Goal: Transaction & Acquisition: Purchase product/service

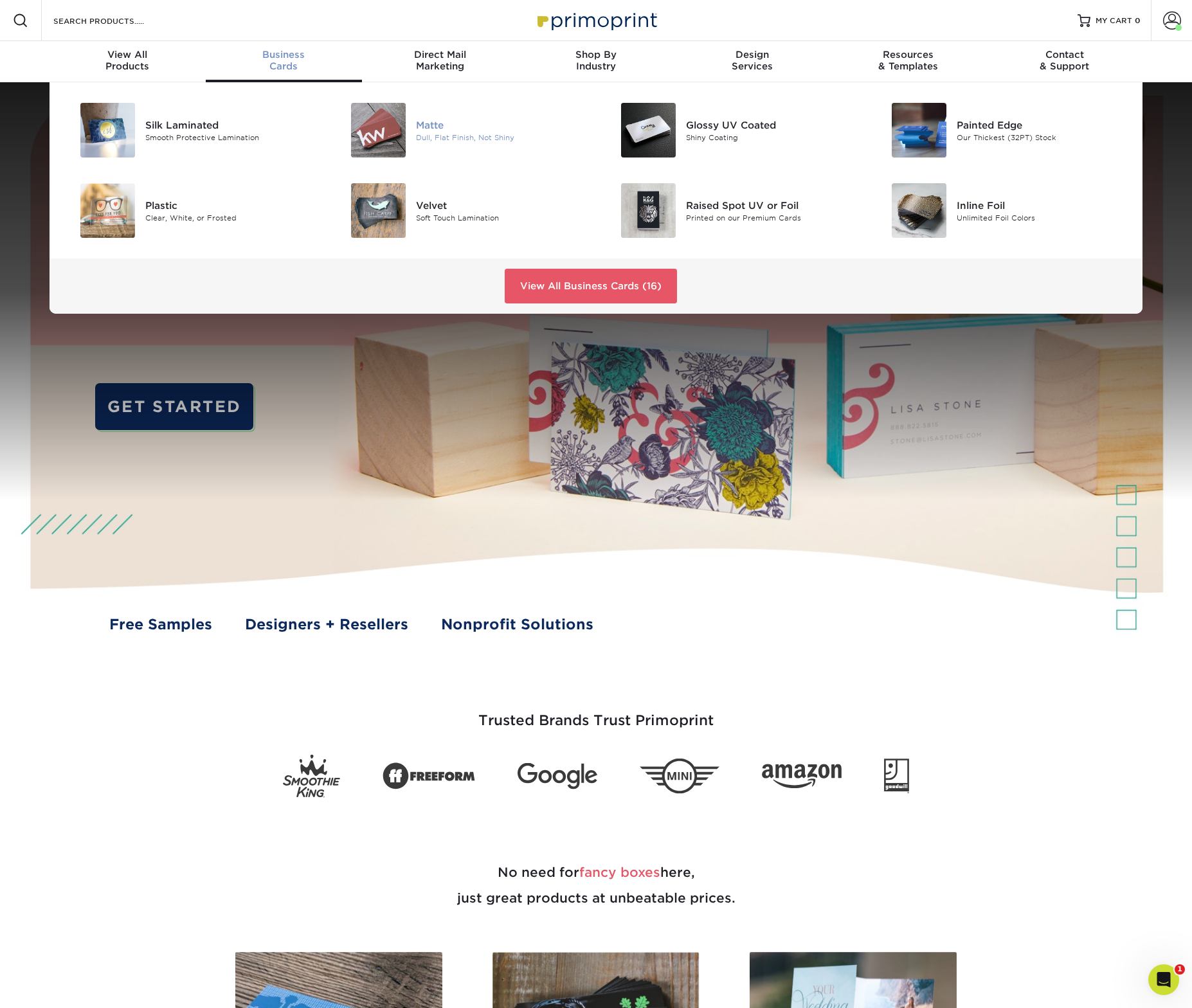
click at [444, 131] on div "Matte" at bounding box center [501, 125] width 170 height 14
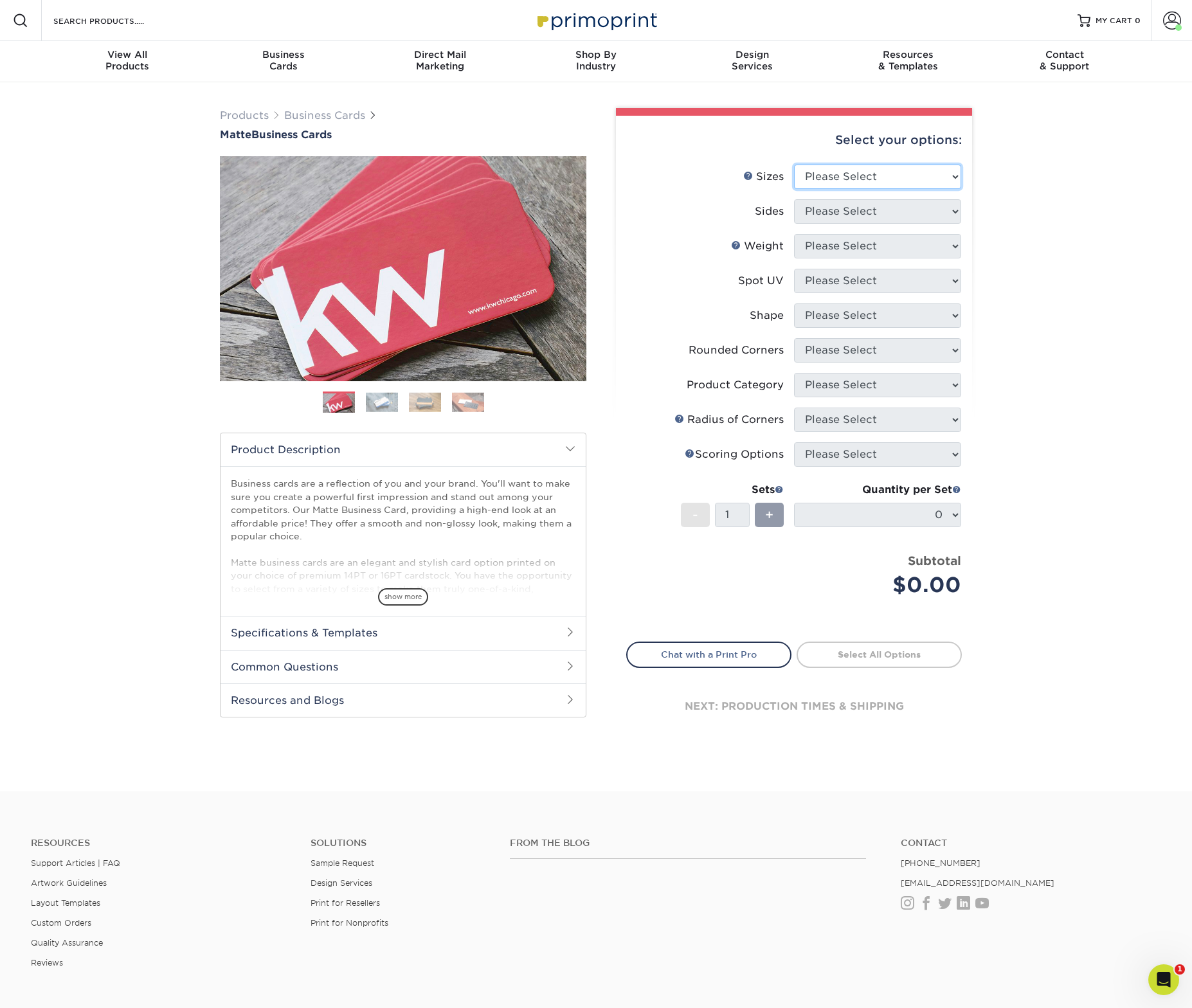
click at [908, 180] on select "Please Select 1.5" x 3.5" - Mini 1.75" x 3.5" - Mini 2" x 2" - Square 2" x 3" -…" at bounding box center [878, 177] width 167 height 25
select select "2.00x3.50"
click at [879, 214] on select "Please Select Print Both Sides Print Front Only" at bounding box center [878, 211] width 167 height 25
select select "13abbda7-1d64-4f25-8bb2-c179b224825d"
click at [871, 244] on select "Please Select 16PT 14PT" at bounding box center [878, 246] width 167 height 25
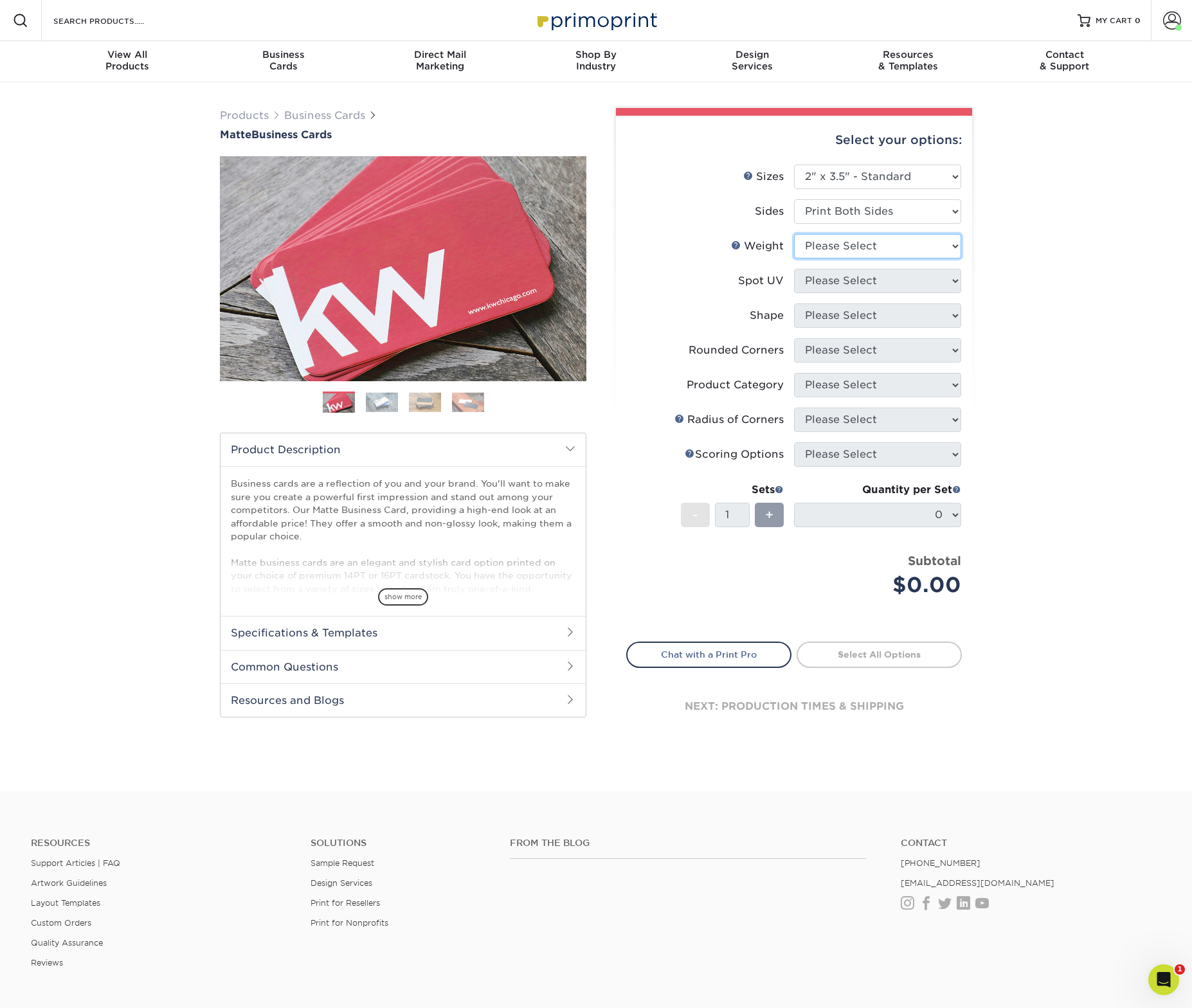
select select "14PT"
click at [874, 288] on select at bounding box center [878, 281] width 167 height 25
select select "121bb7b5-3b4d-429f-bd8d-bbf80e953313"
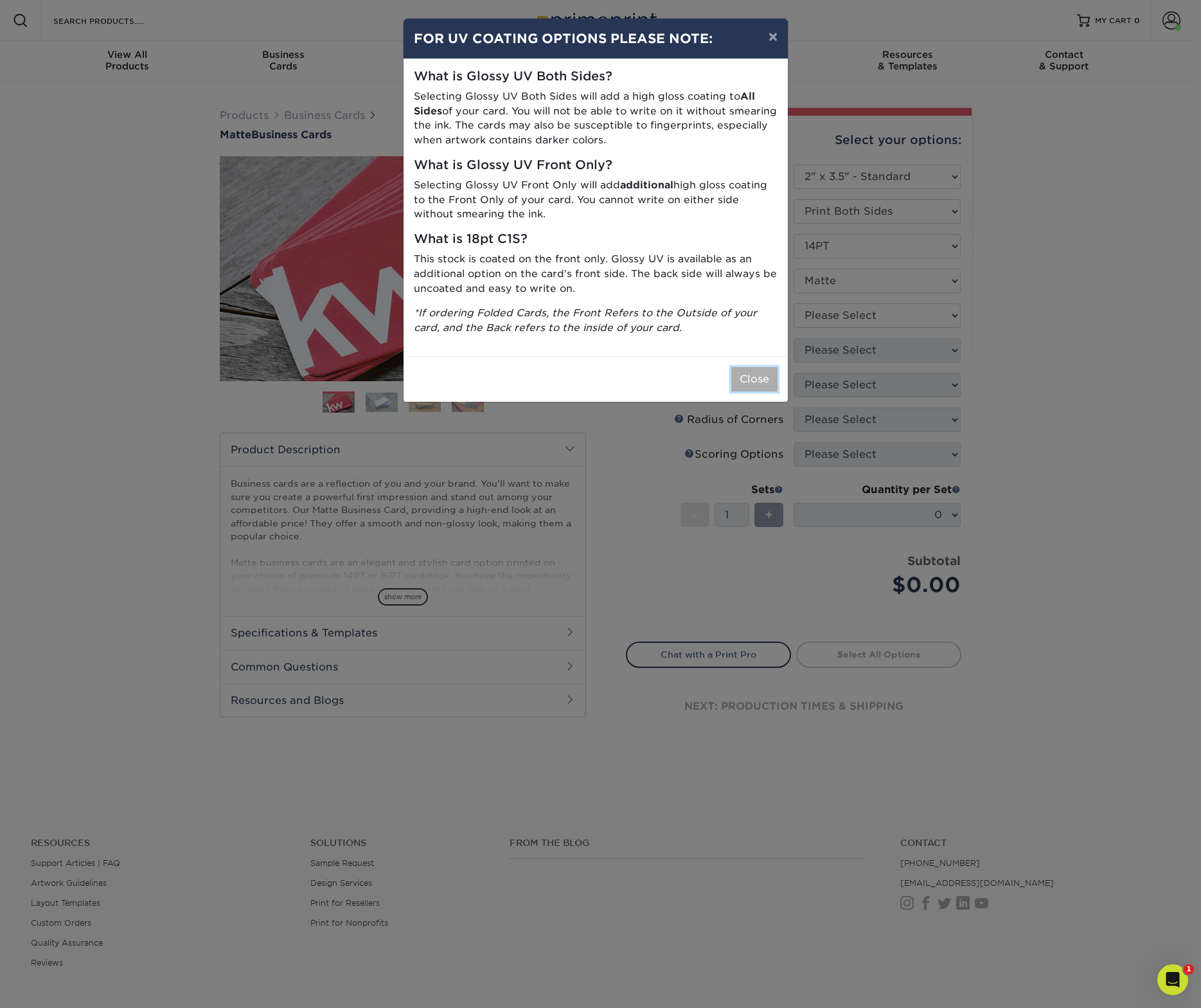
click at [770, 382] on button "Close" at bounding box center [755, 379] width 46 height 25
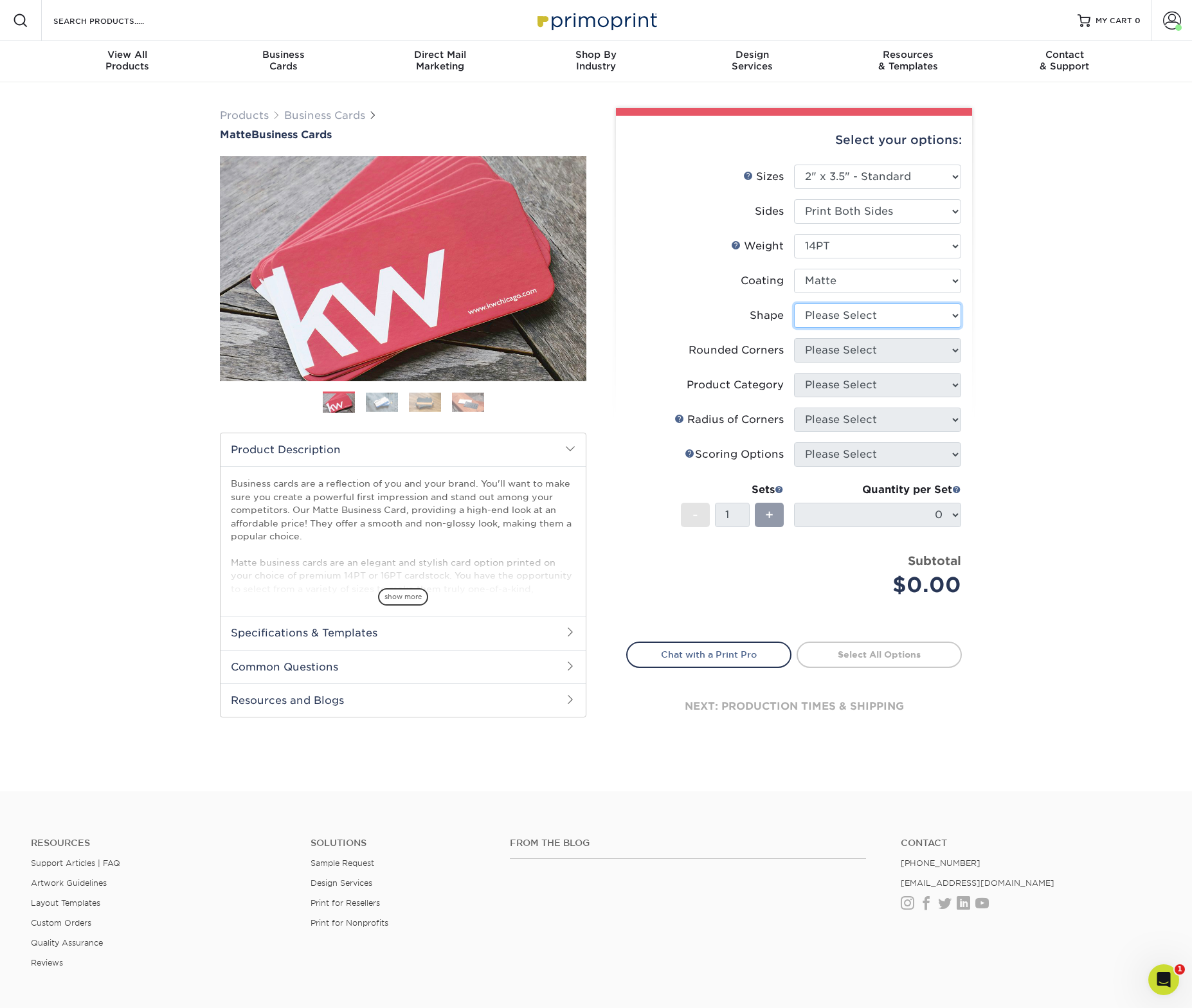
click at [877, 312] on select "Please Select Standard" at bounding box center [878, 316] width 167 height 25
select select "standard"
click at [857, 355] on select "Please Select Yes - Round 2 Corners Yes - Round 4 Corners No" at bounding box center [878, 351] width 167 height 25
select select "0"
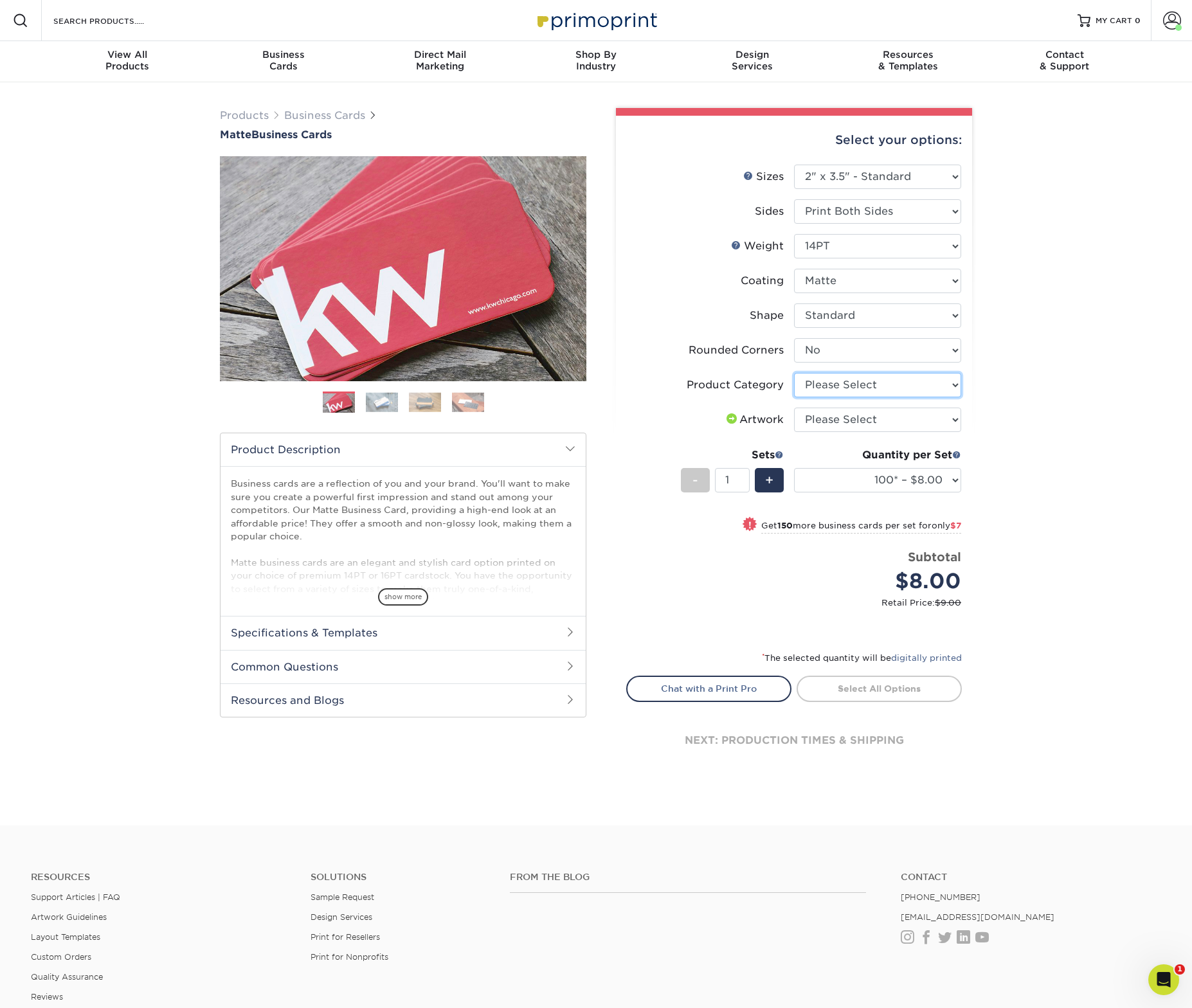
click at [853, 379] on select "Please Select Business Cards" at bounding box center [878, 385] width 167 height 25
select select "3b5148f1-0588-4f88-a218-97bcfdce65c1"
click at [849, 412] on select "Please Select I will upload files I need a design - $100" at bounding box center [878, 420] width 167 height 25
select select "upload"
click at [895, 477] on select "100* – $8.00 250* – $15.00 500 – $30.00 1000 – $37.00 2500 – $66.00 5000 – $127…" at bounding box center [878, 480] width 167 height 25
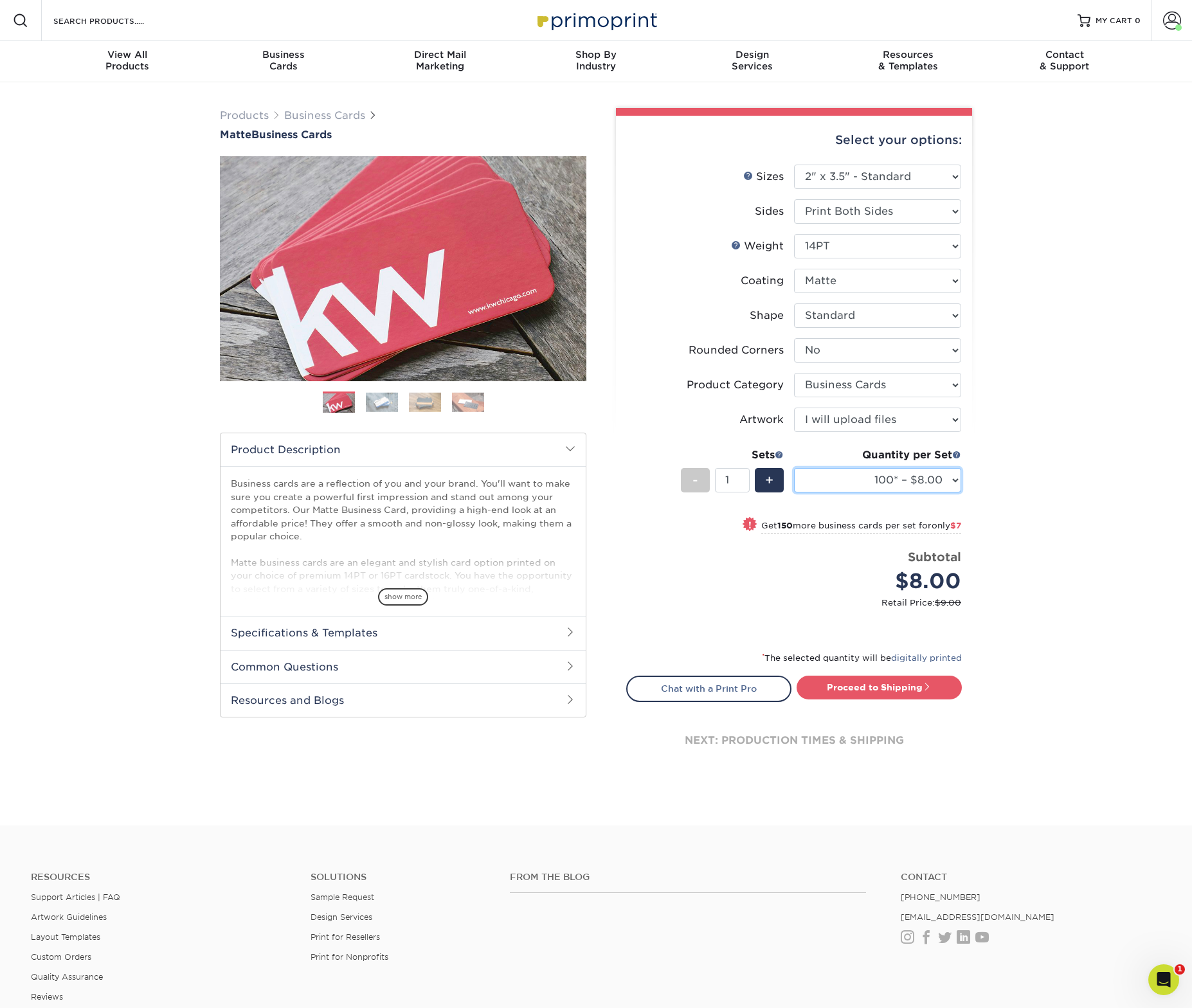
select select "250* – $15.00"
click at [871, 691] on link "Proceed to Shipping" at bounding box center [878, 687] width 165 height 23
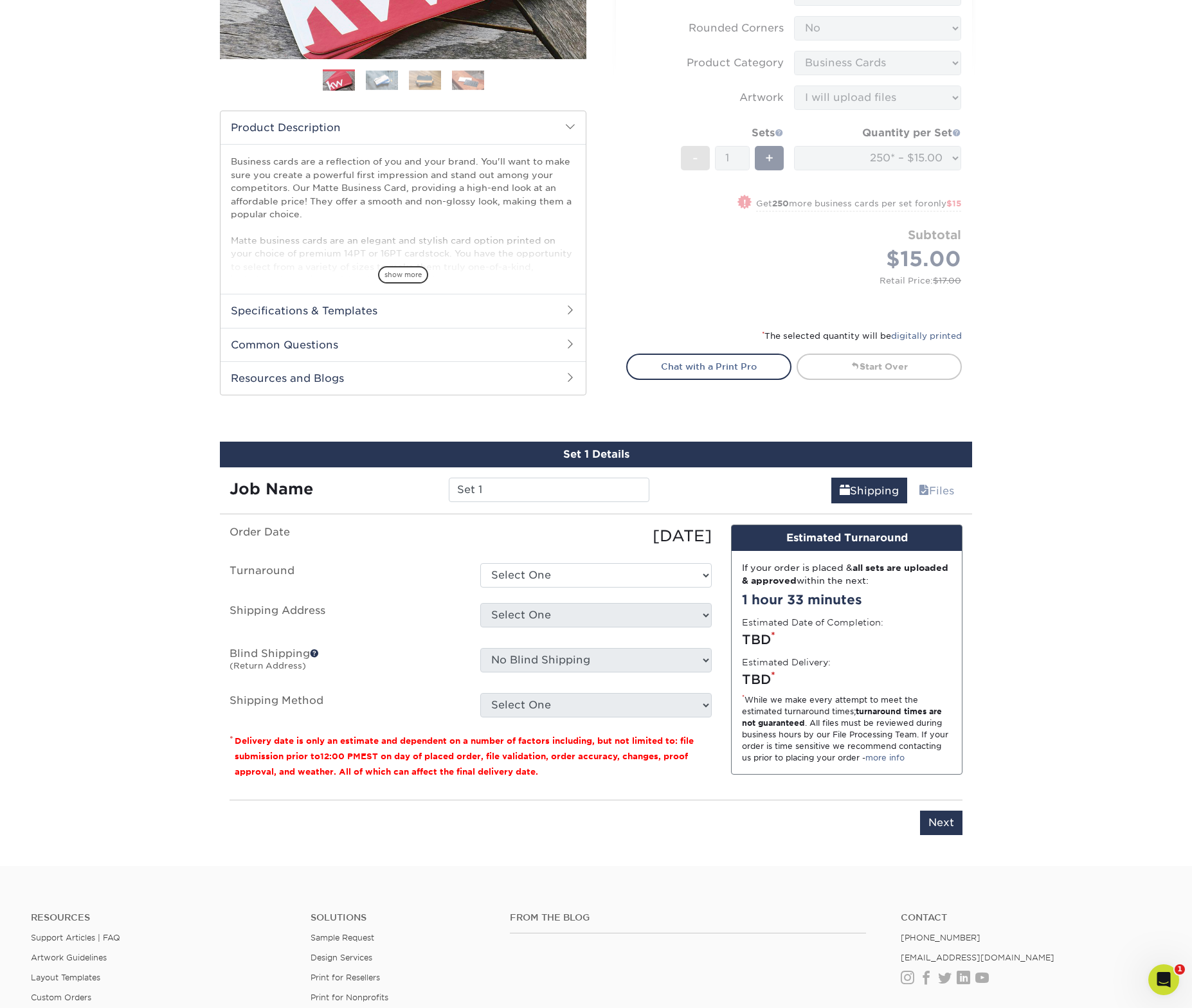
scroll to position [495, 0]
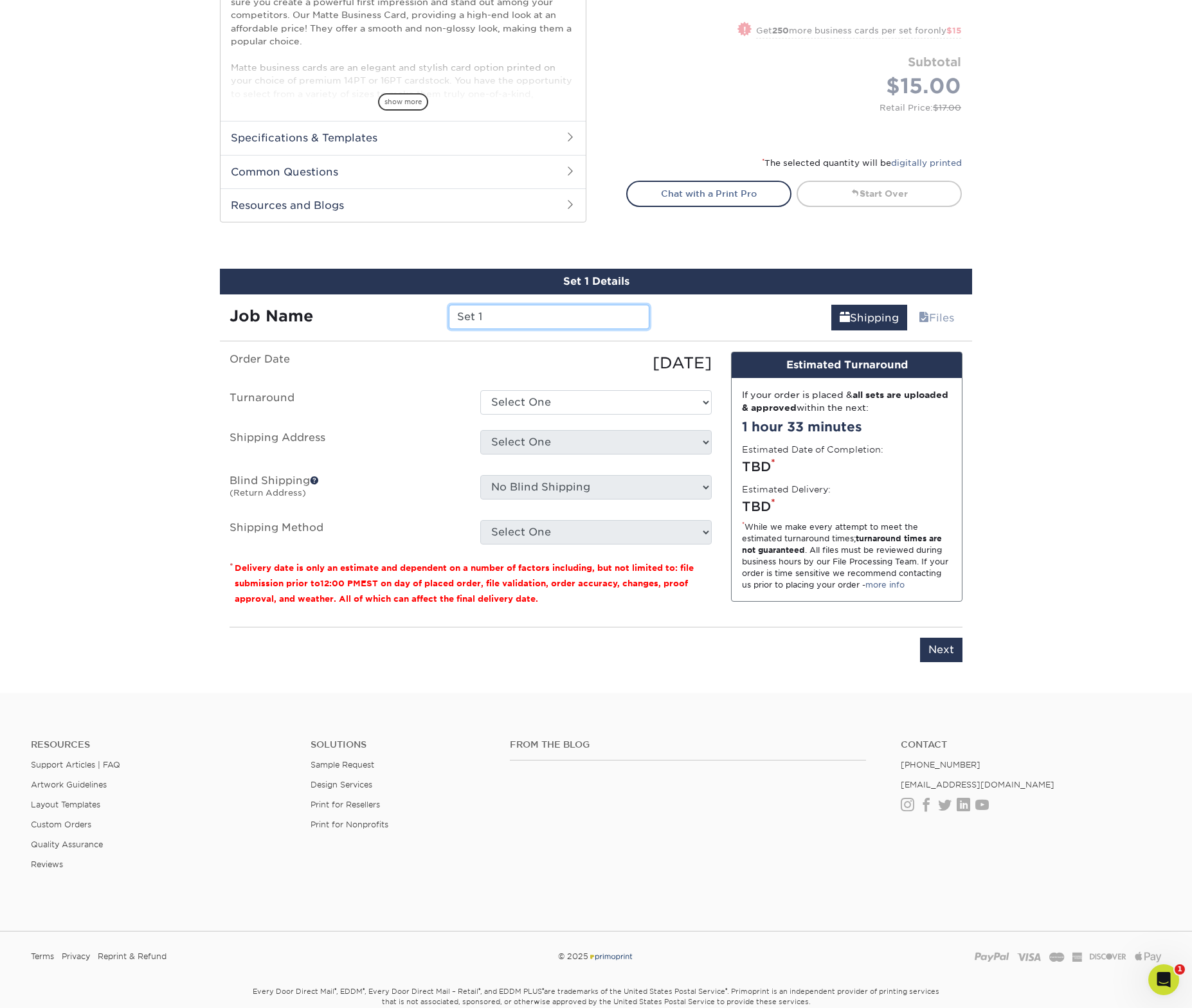
click at [513, 321] on input "Set 1" at bounding box center [548, 317] width 200 height 25
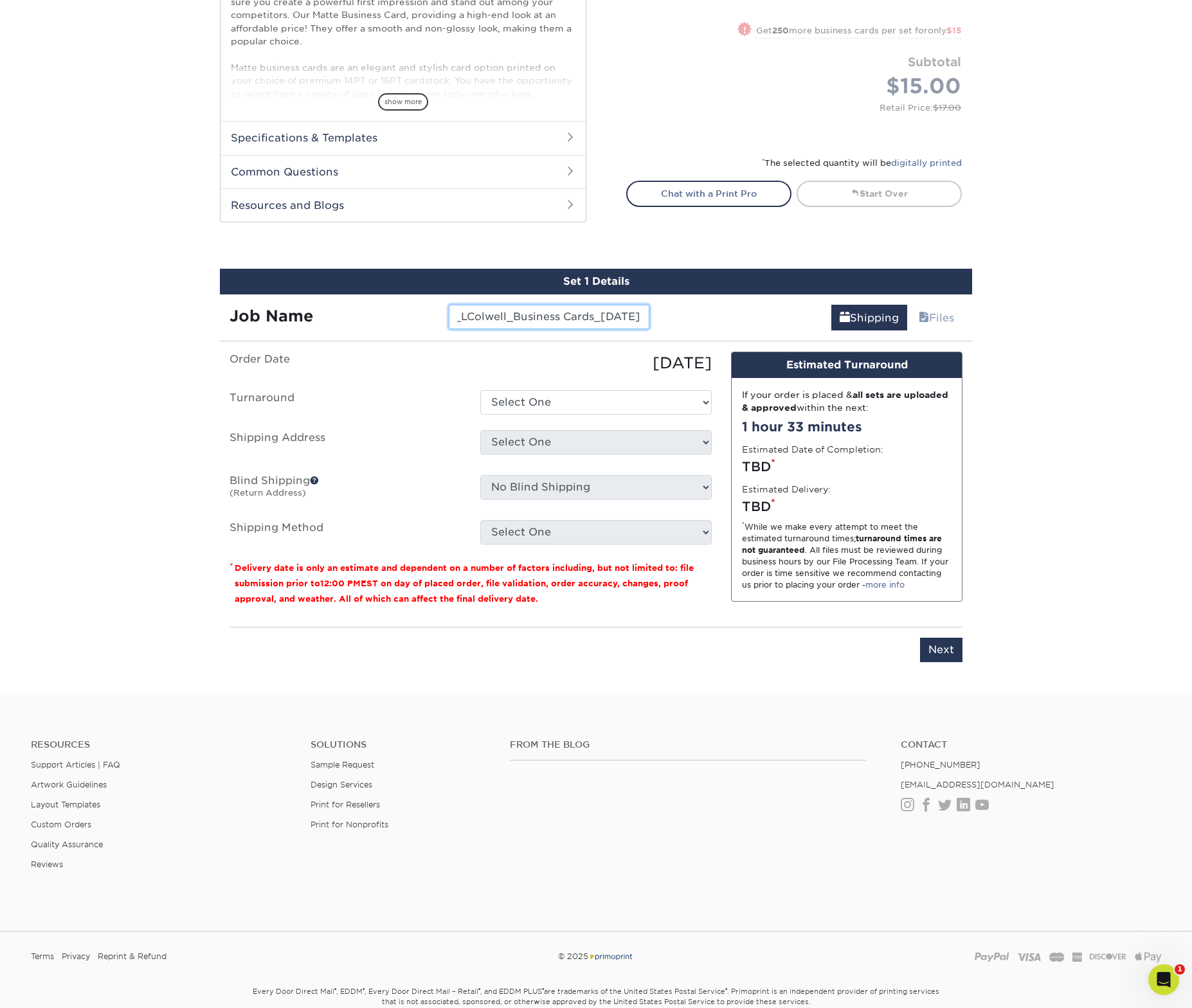
type input "JC_LColwell_Business Cards_8.22.25"
click at [580, 402] on select "Select One 2-4 Business Days 2 Day Next Business Day" at bounding box center [596, 403] width 232 height 25
select select "56f96fba-ecd4-4e1b-a4a4-6bff8fef1ff9"
click at [576, 434] on select "Select One Arbor View Senior Living Canton Regency CSS + SAW Devonshire Care Ce…" at bounding box center [596, 442] width 232 height 25
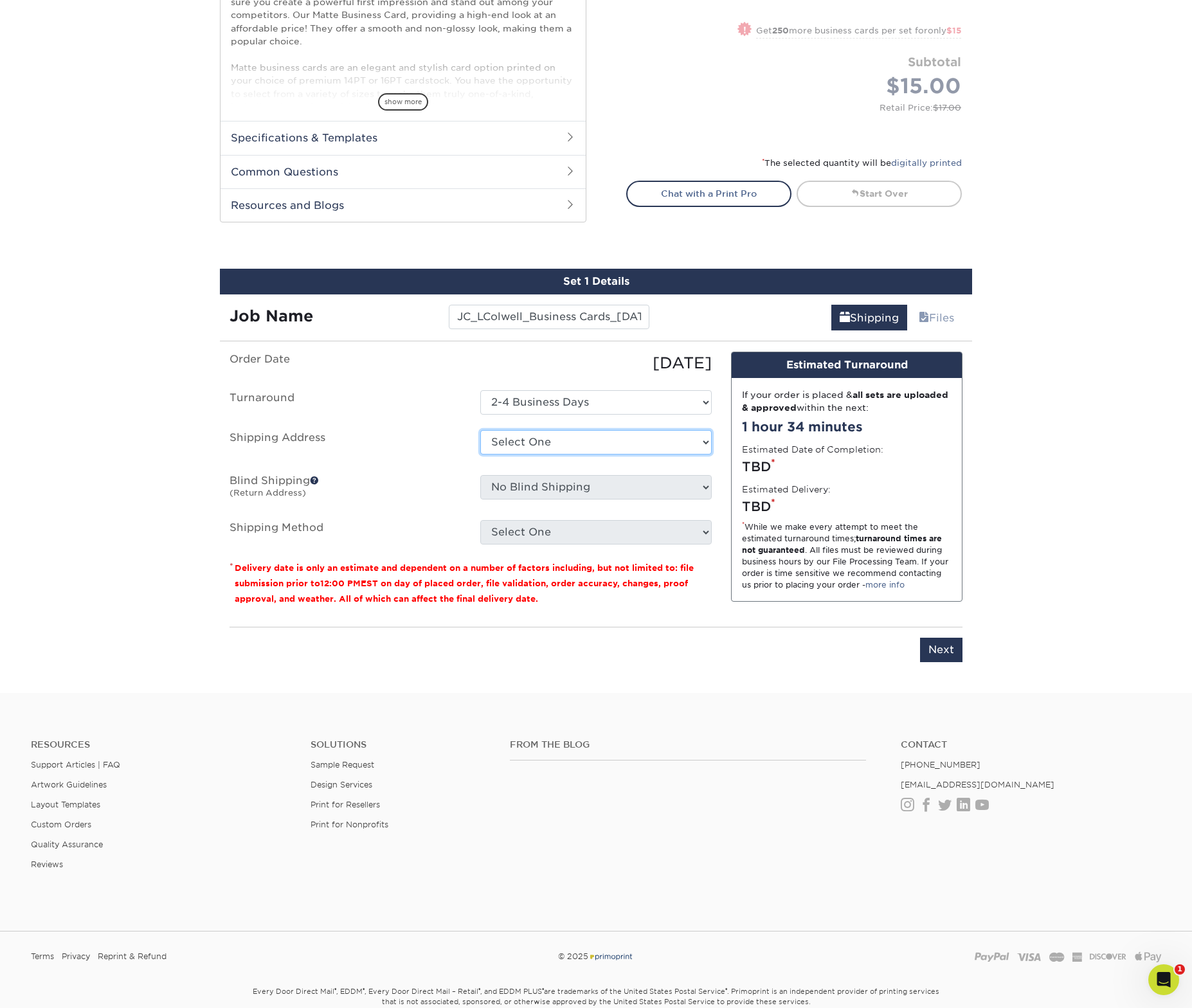
select select "230443"
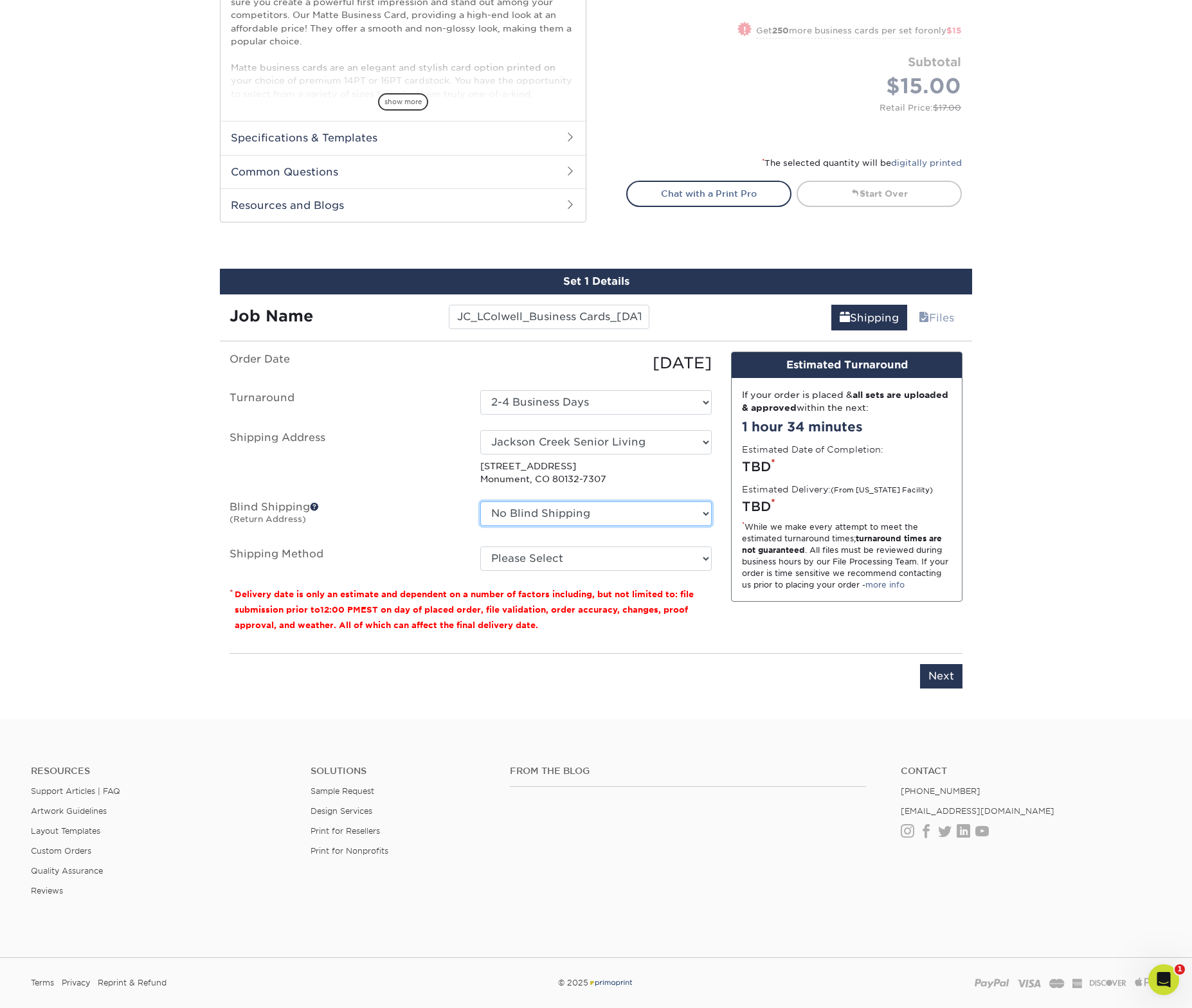
click at [665, 514] on select "No Blind Shipping Arbor View Senior Living Canton Regency CSS + SAW Devonshire …" at bounding box center [596, 513] width 232 height 25
select select "152231"
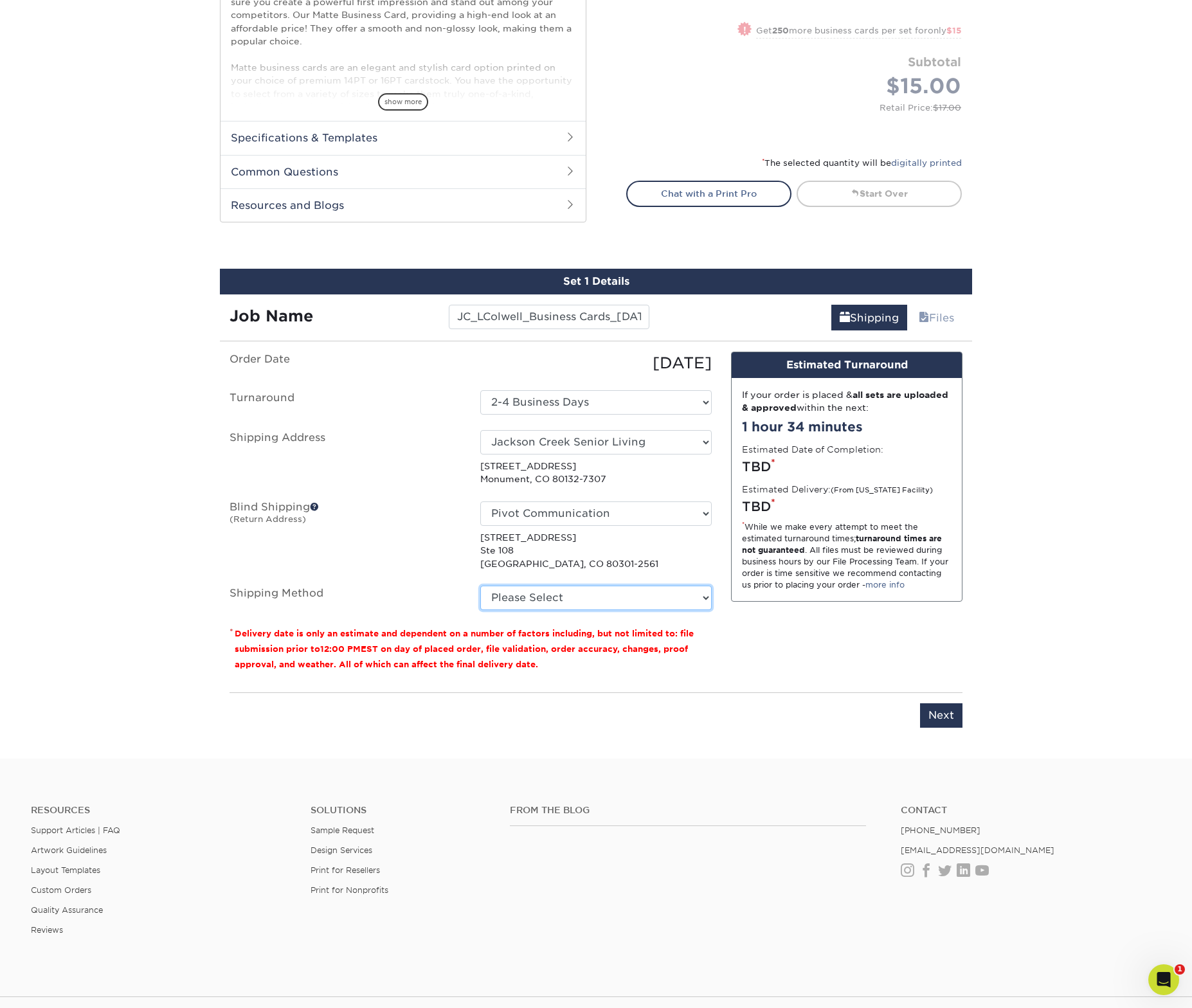
click at [645, 595] on select "Please Select Ground Shipping (+$7.84) 3 Day Shipping Service (+$18.68) 2 Day A…" at bounding box center [596, 598] width 232 height 25
select select "03"
click at [935, 717] on input "Next" at bounding box center [941, 715] width 43 height 25
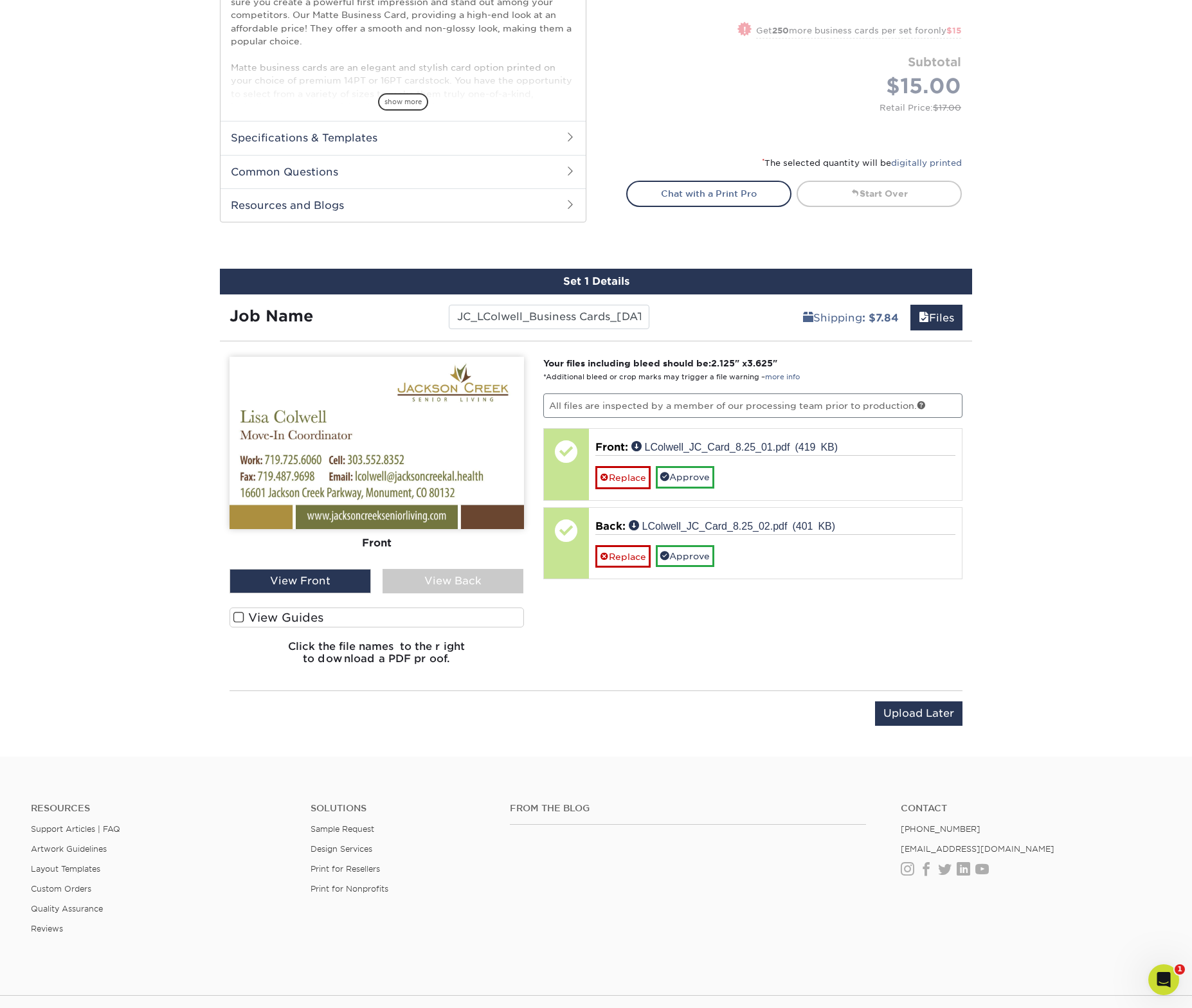
click at [482, 575] on div "View Back" at bounding box center [453, 581] width 142 height 25
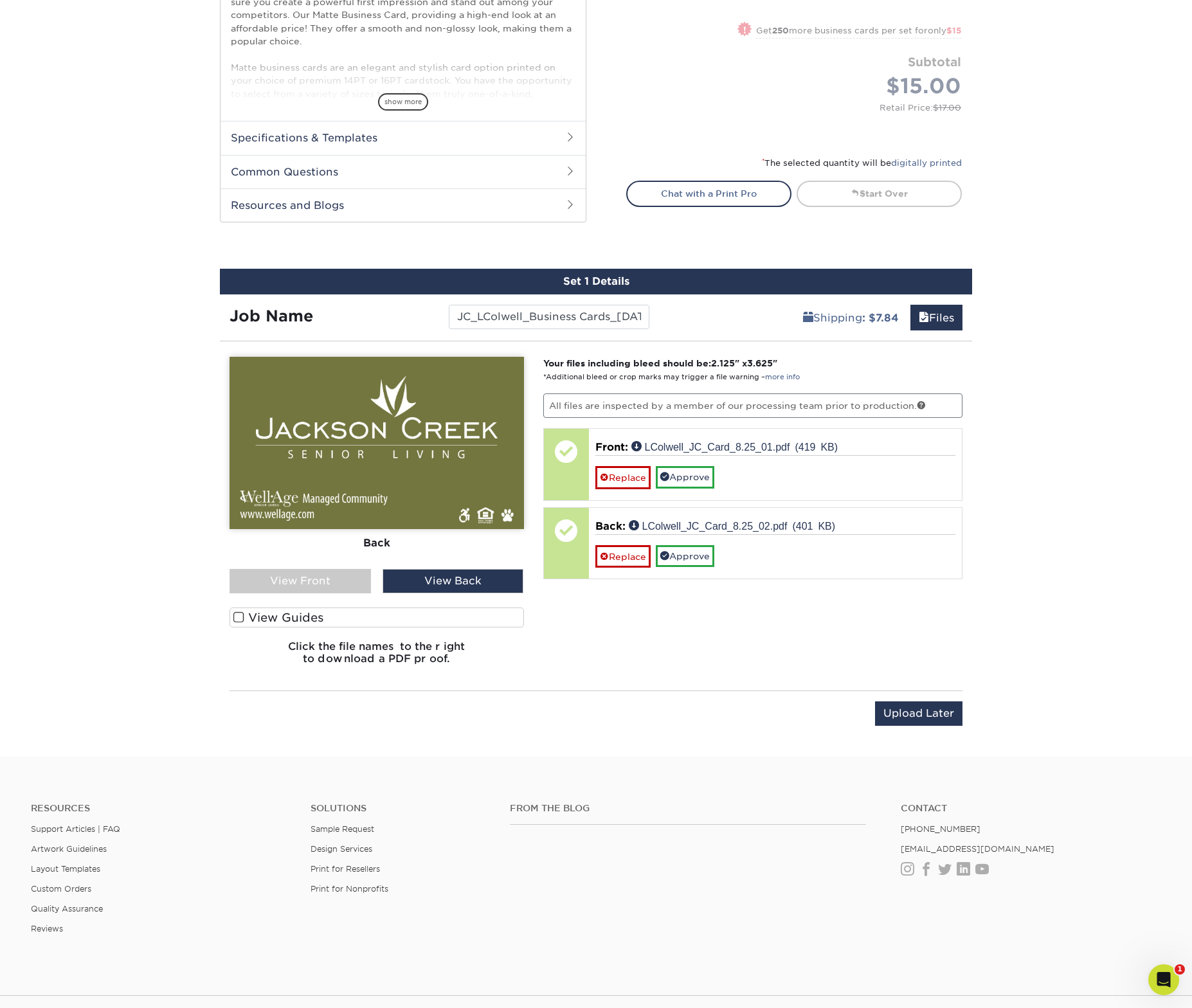
click at [330, 581] on div "View Front" at bounding box center [300, 581] width 142 height 25
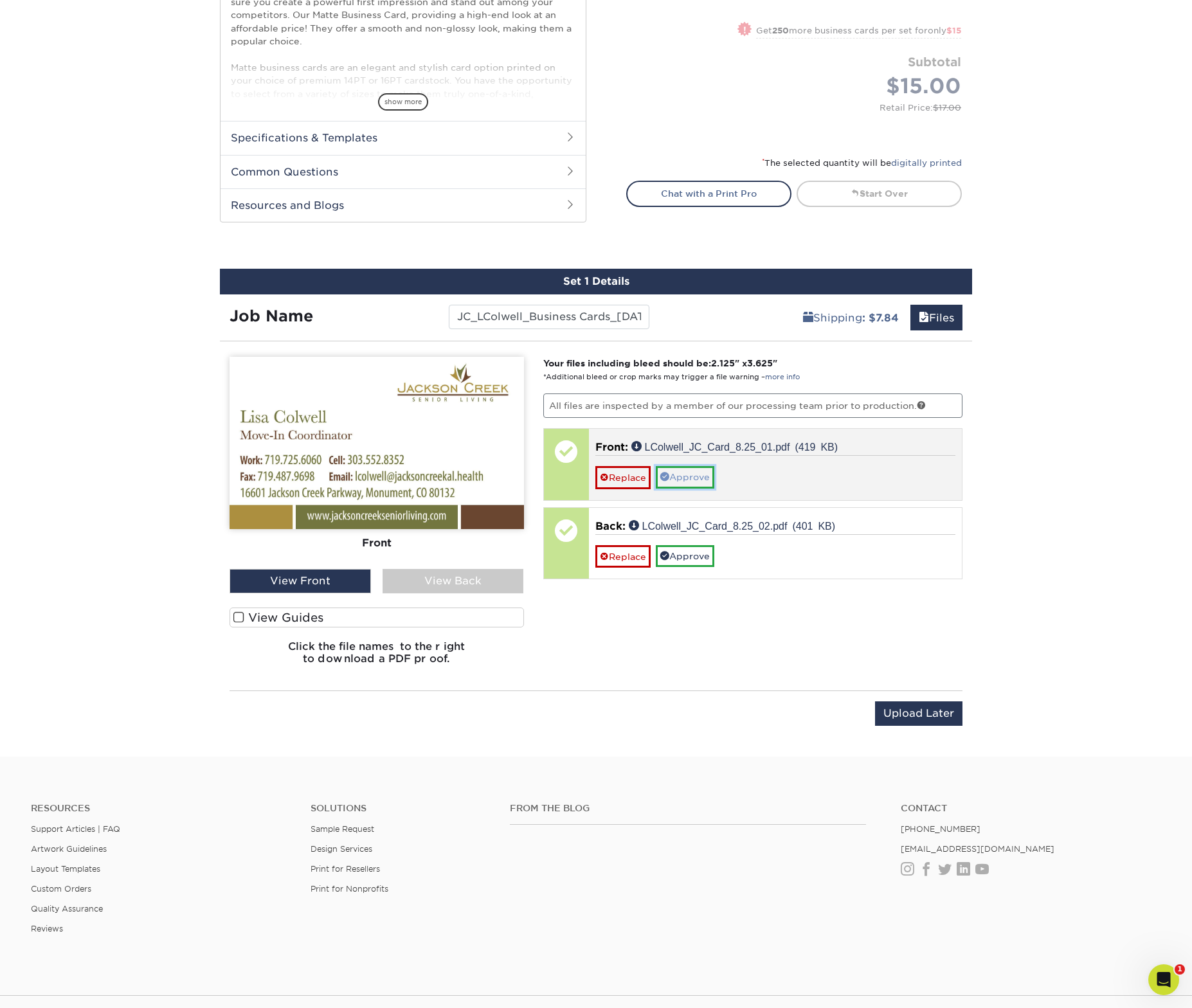
click at [706, 477] on link "Approve" at bounding box center [685, 477] width 59 height 22
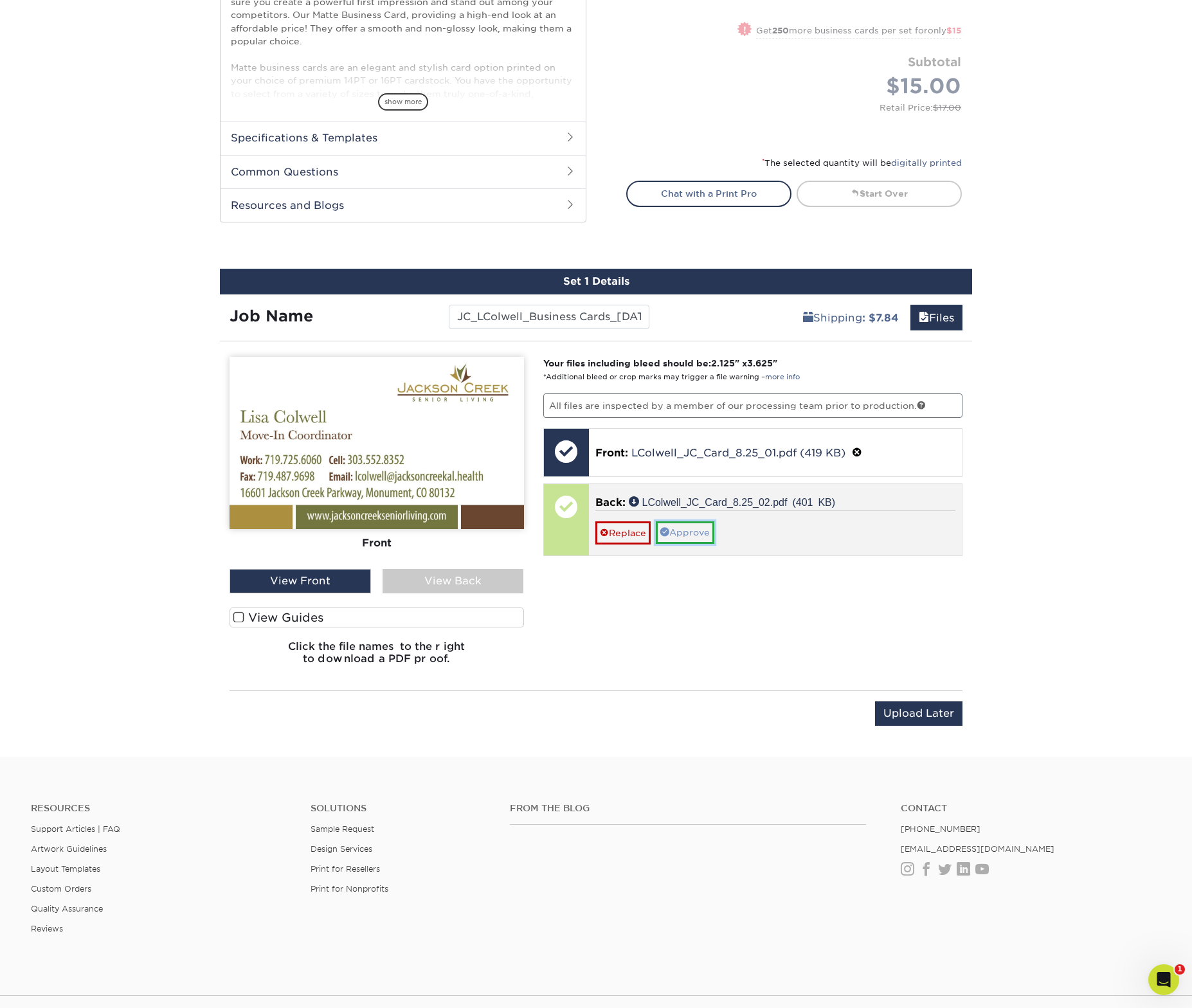
click at [694, 537] on link "Approve" at bounding box center [685, 532] width 59 height 22
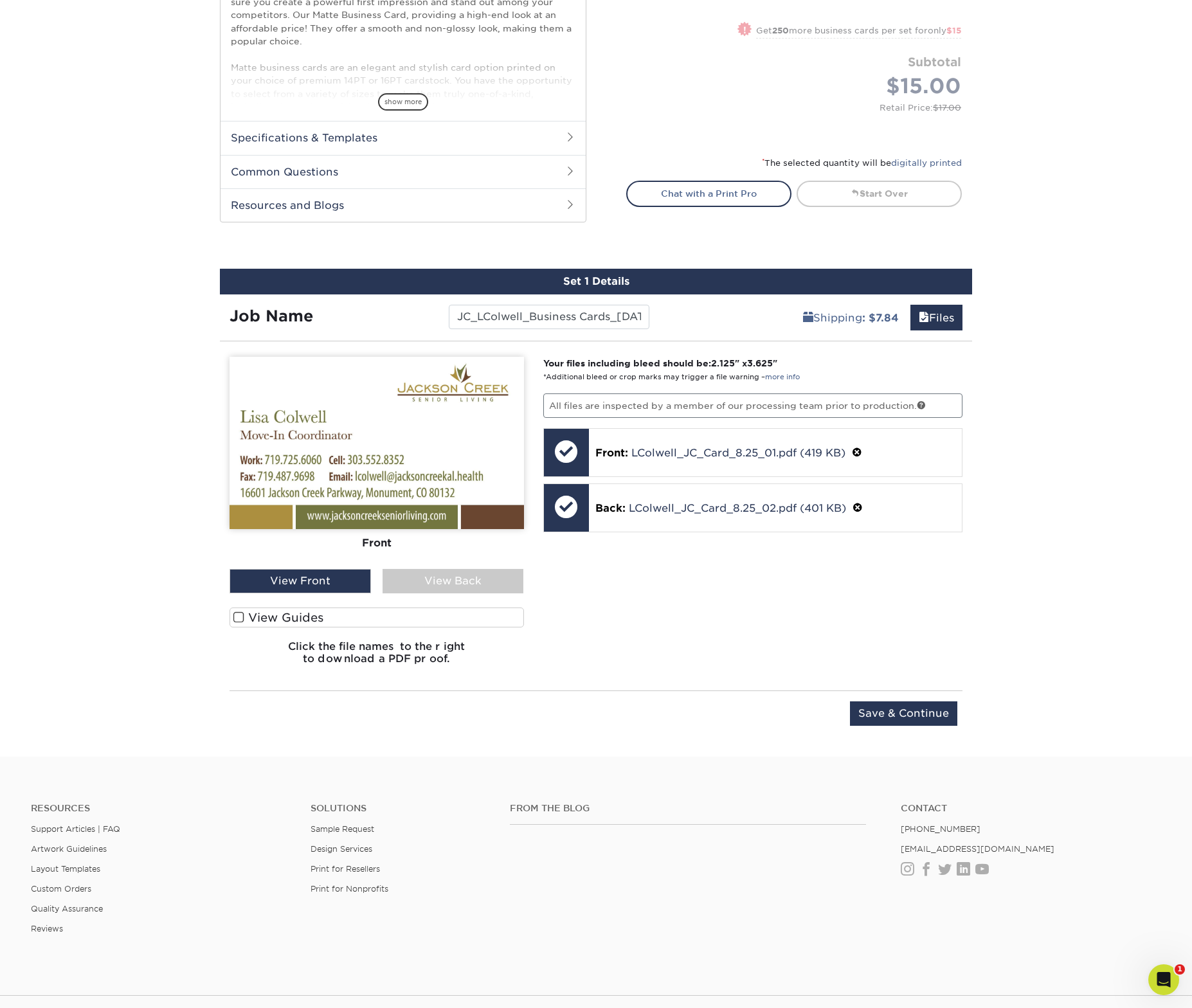
click at [908, 698] on div "Upload Later Save & Continue Continue" at bounding box center [596, 716] width 733 height 51
click at [908, 702] on input "Save & Continue" at bounding box center [903, 714] width 108 height 25
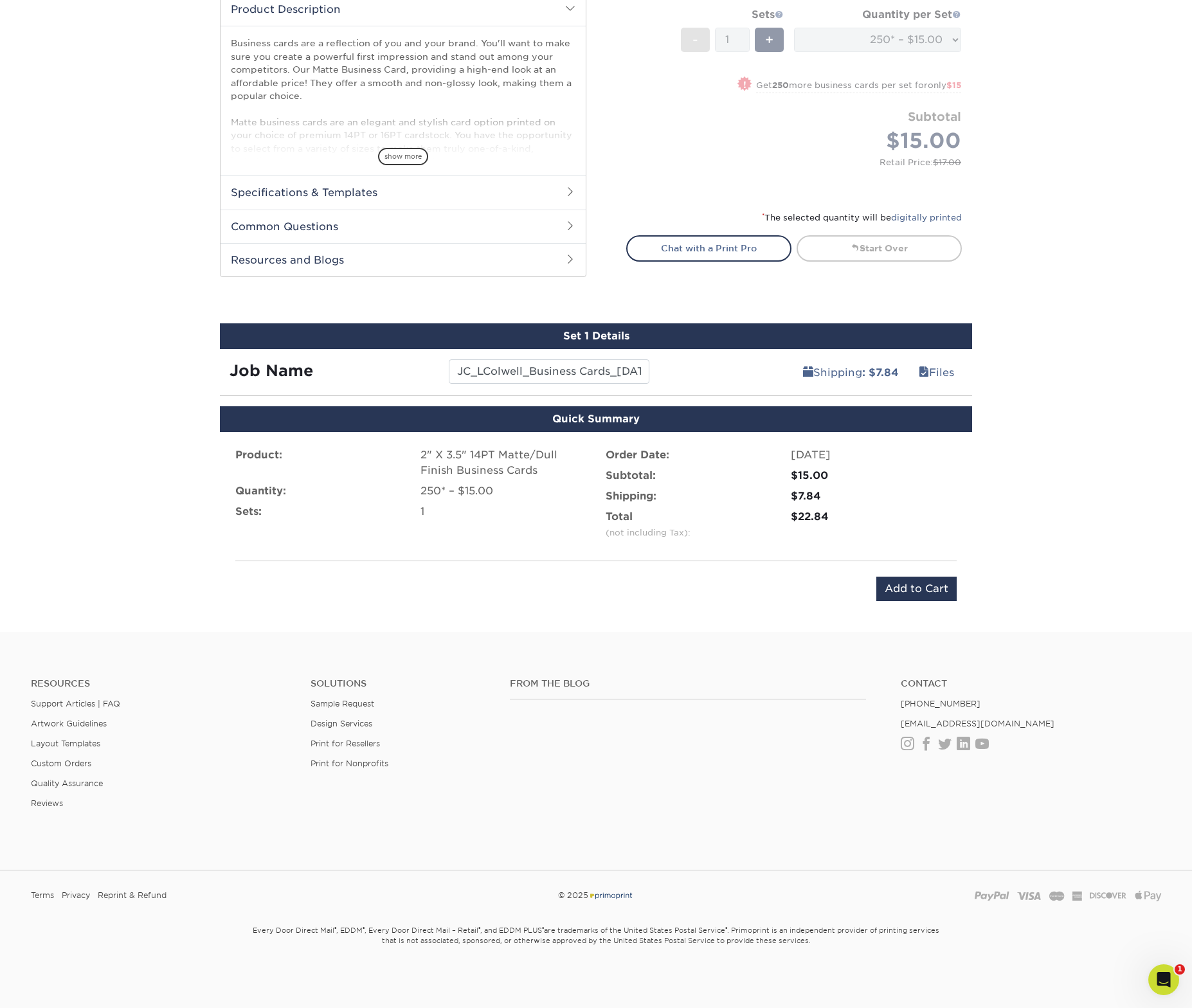
scroll to position [440, 0]
click at [912, 595] on input "Add to Cart" at bounding box center [916, 589] width 81 height 25
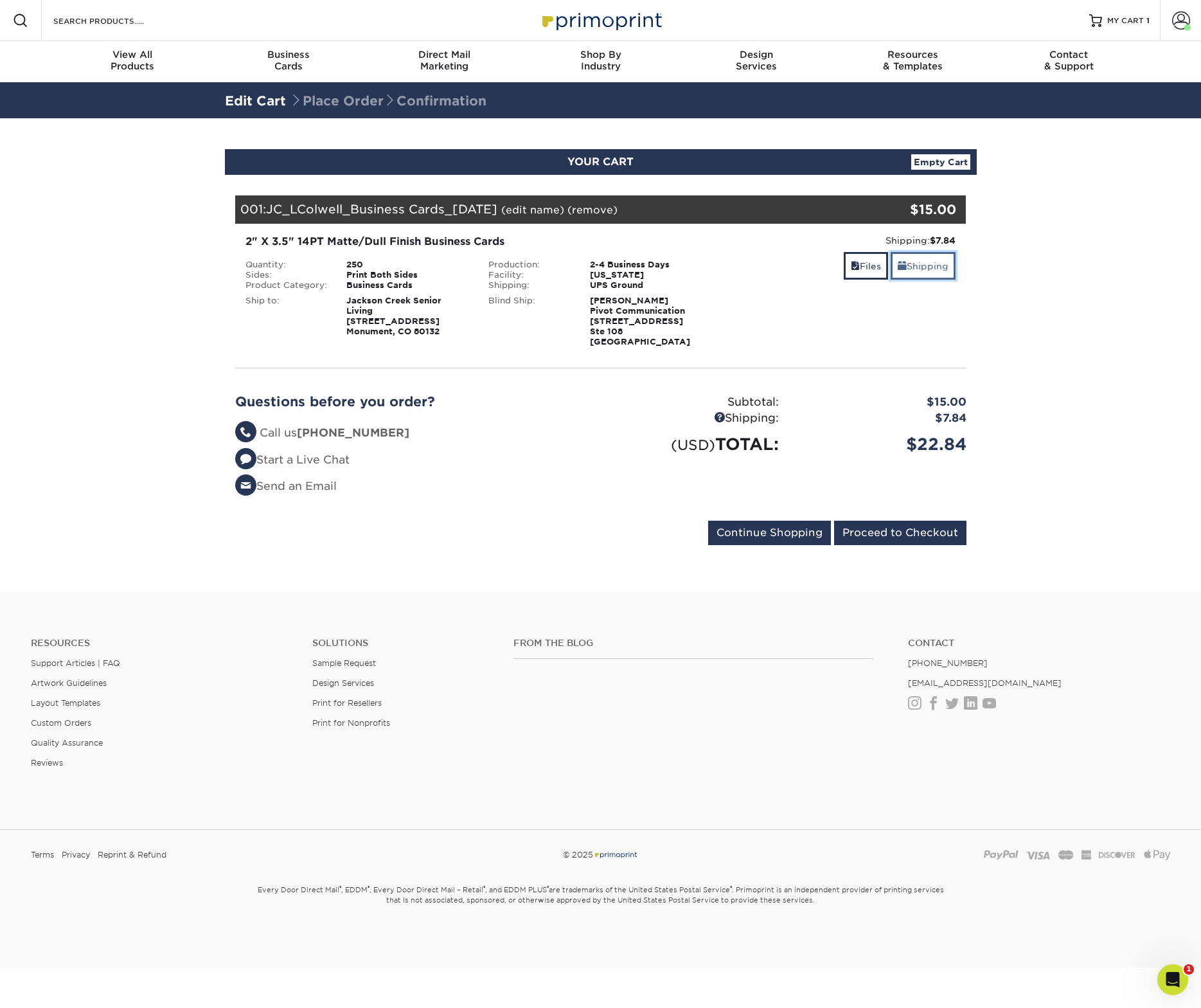
click at [923, 263] on link "Shipping" at bounding box center [924, 266] width 65 height 28
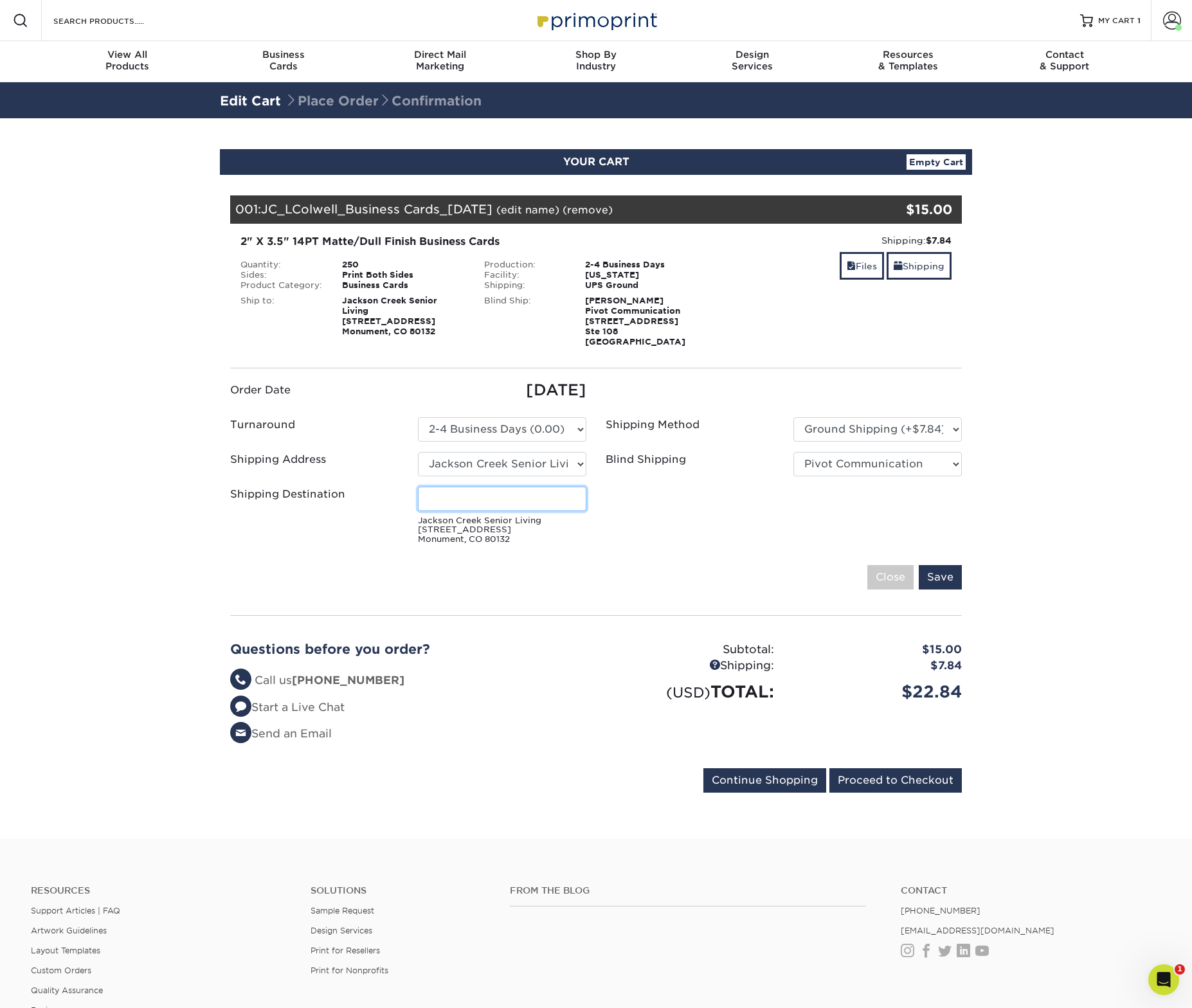
click at [541, 489] on input "Shipping Destination" at bounding box center [502, 499] width 168 height 25
type input "Kara Frisbie"
click at [953, 581] on input "Save" at bounding box center [940, 578] width 43 height 25
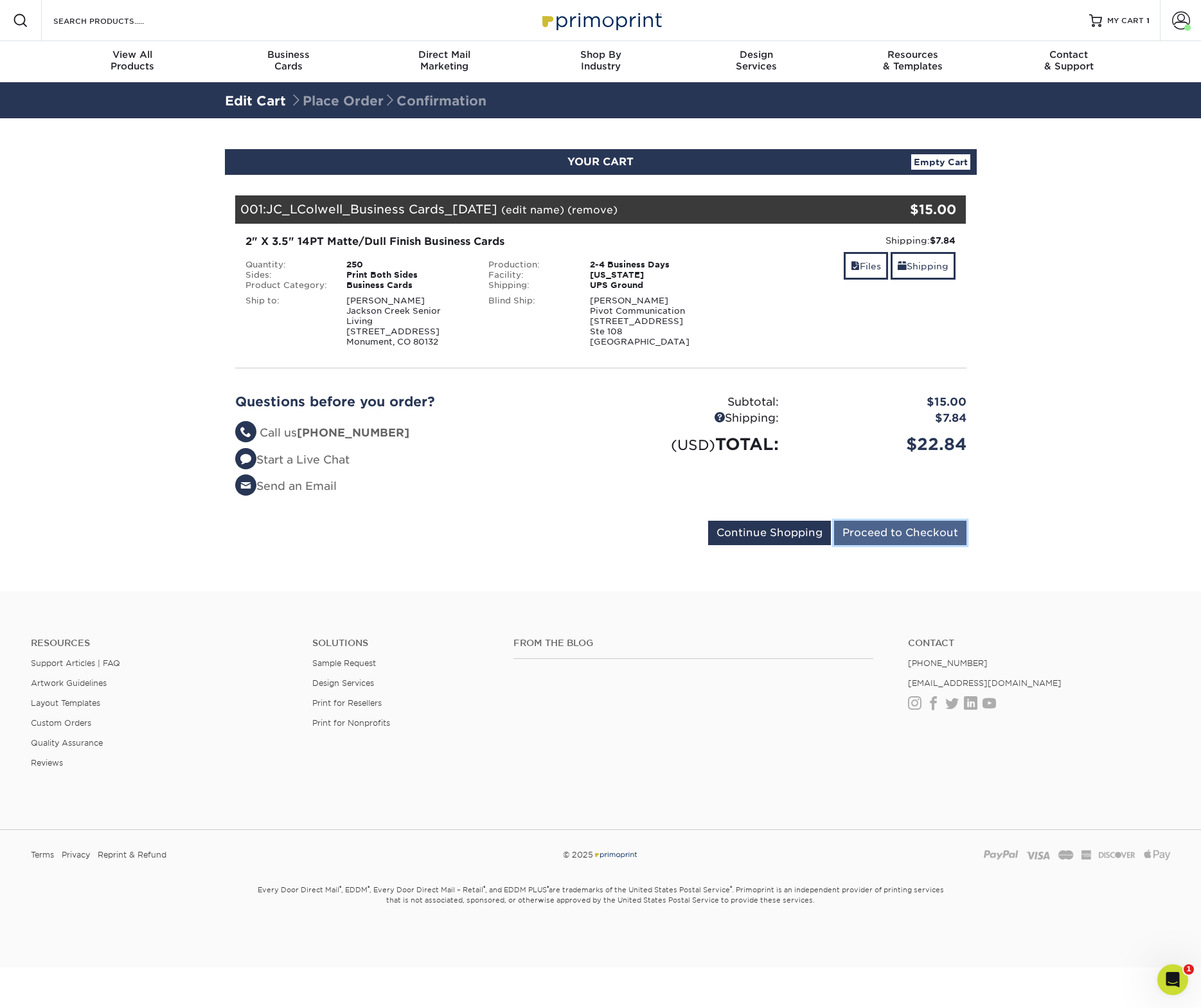
click at [921, 537] on input "Proceed to Checkout" at bounding box center [900, 533] width 132 height 25
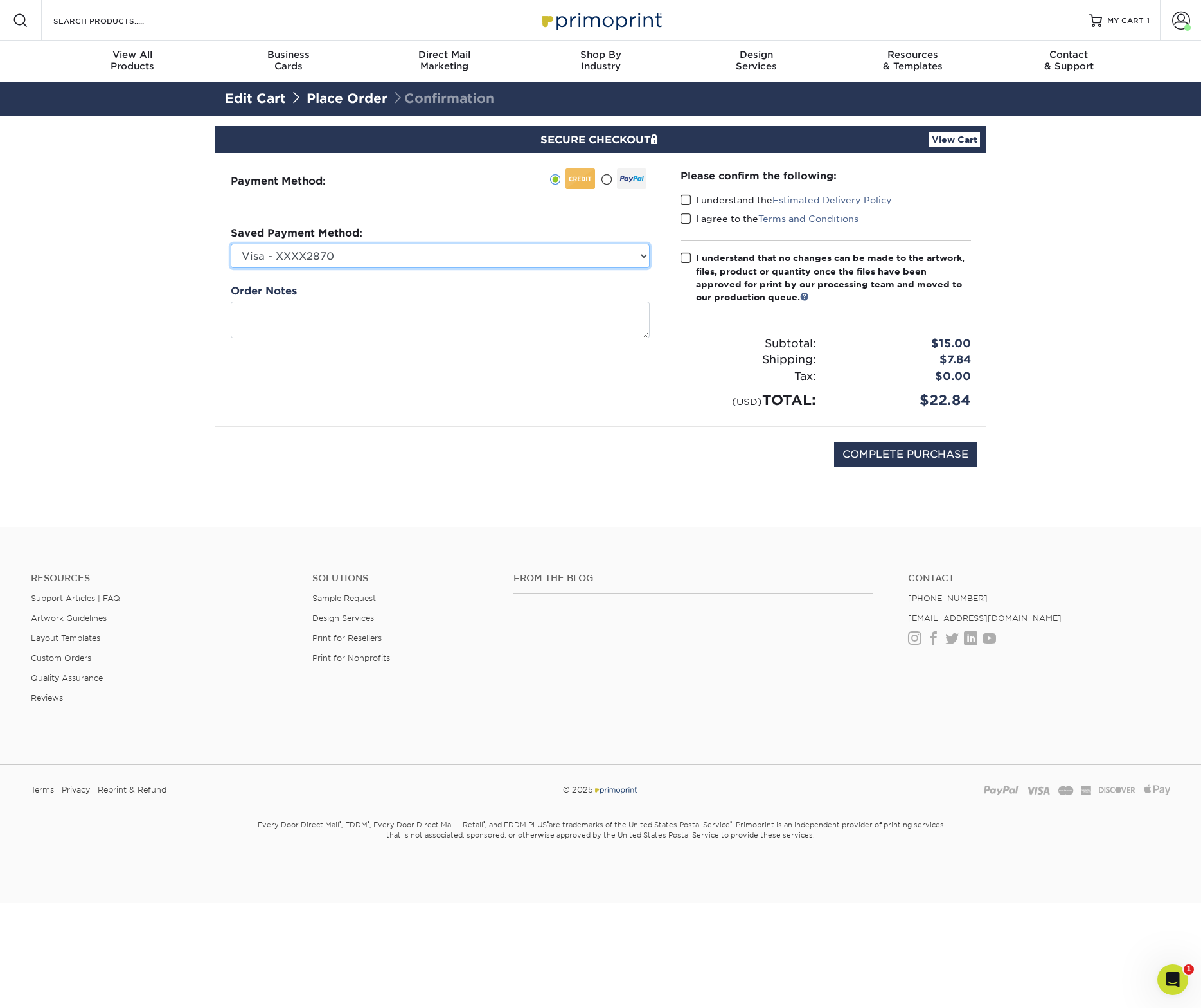
click at [551, 259] on select "Visa - XXXX2870 Visa - XXXX6029 Visa - XXXX9328 New Credit Card" at bounding box center [440, 256] width 419 height 25
select select "38554"
click at [691, 200] on label "I understand the Estimated Delivery Policy" at bounding box center [786, 200] width 211 height 13
click at [0, 0] on input "I understand the Estimated Delivery Policy" at bounding box center [0, 0] width 0 height 0
click at [688, 221] on span at bounding box center [686, 219] width 11 height 12
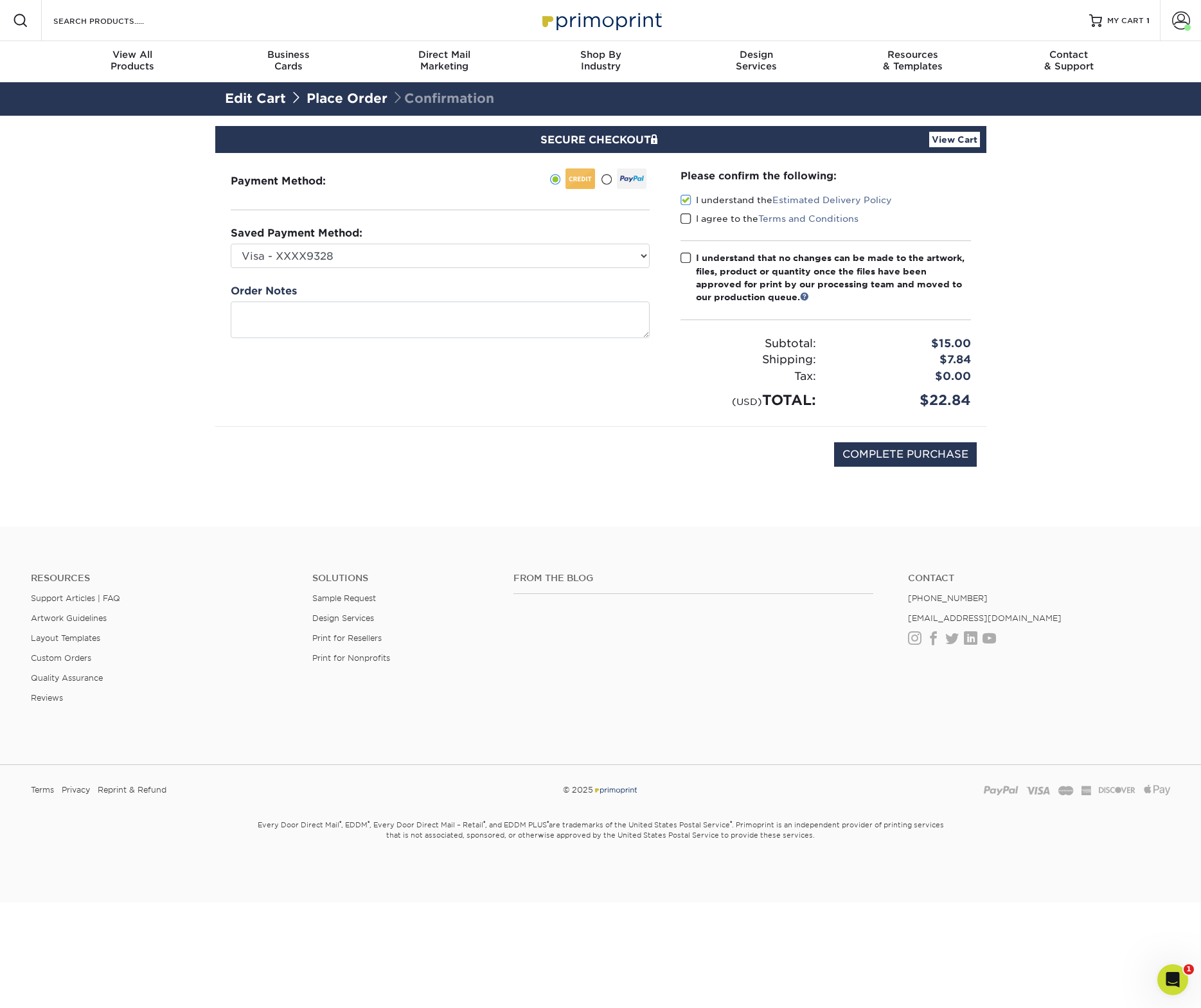
click at [0, 0] on input "I agree to the Terms and Conditions" at bounding box center [0, 0] width 0 height 0
click at [686, 257] on span at bounding box center [686, 258] width 11 height 12
click at [0, 0] on input "I understand that no changes can be made to the artwork, files, product or quan…" at bounding box center [0, 0] width 0 height 0
click at [921, 450] on input "COMPLETE PURCHASE" at bounding box center [905, 454] width 142 height 25
type input "PROCESSING, PLEASE WAIT..."
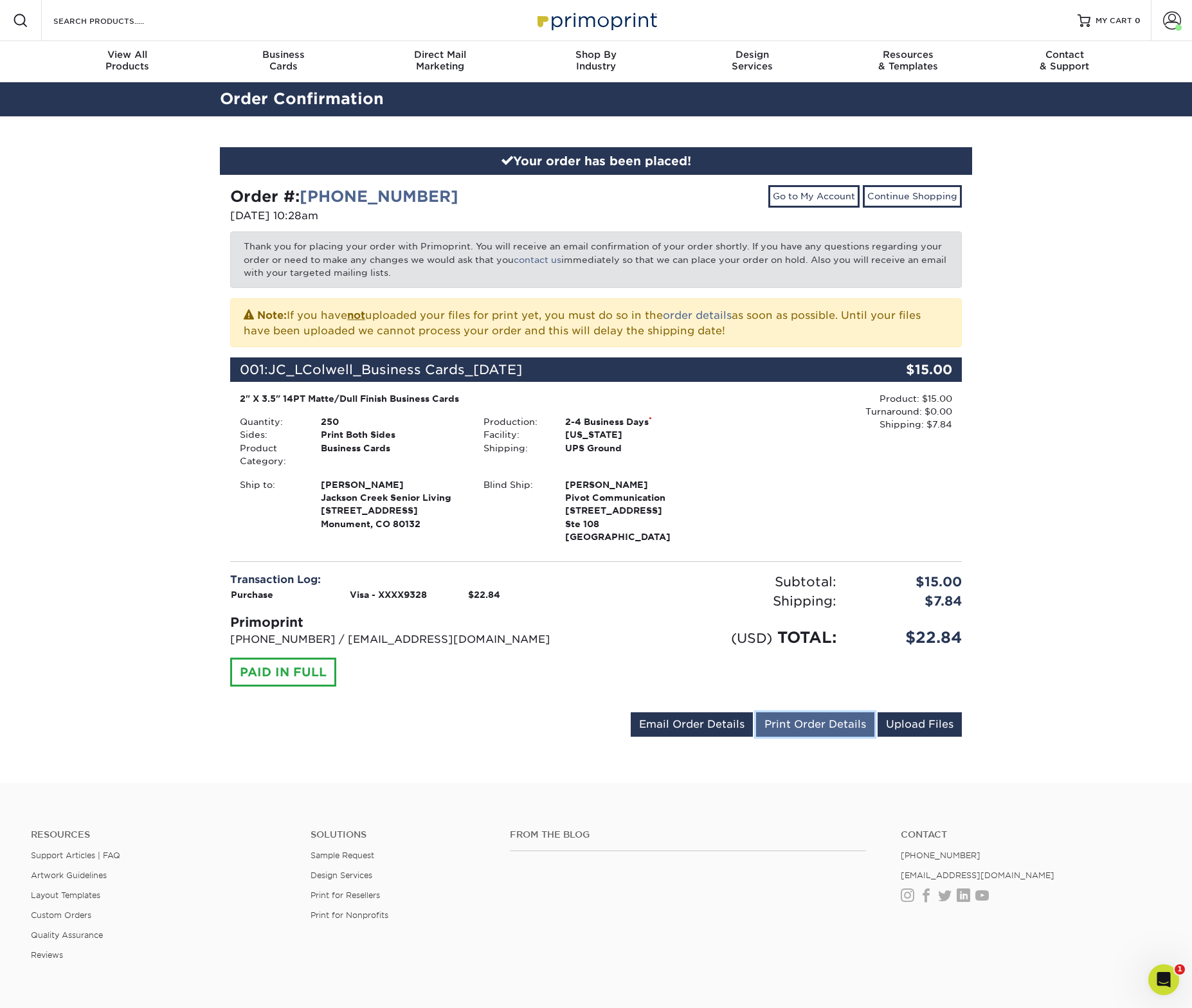
click at [808, 722] on link "Print Order Details" at bounding box center [815, 725] width 119 height 25
